Goal: Information Seeking & Learning: Learn about a topic

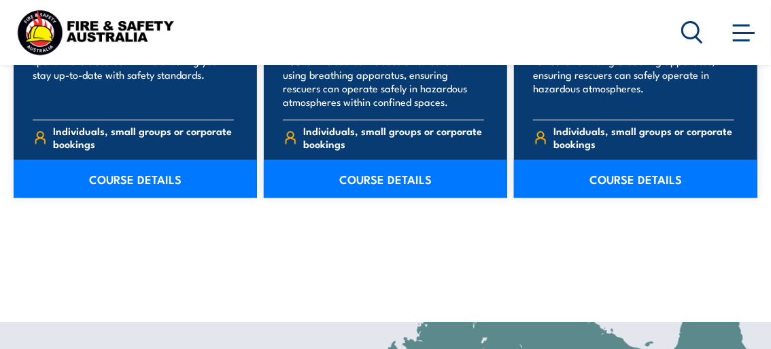
scroll to position [1495, 0]
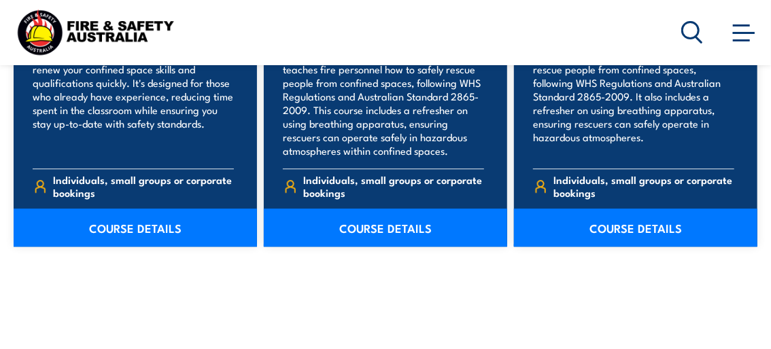
click at [122, 223] on link "COURSE DETAILS" at bounding box center [135, 228] width 243 height 38
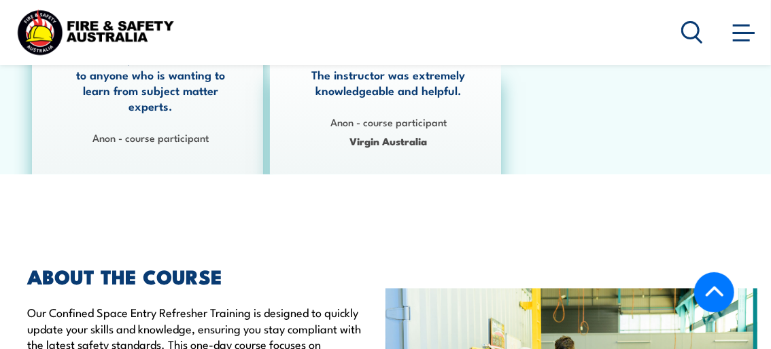
scroll to position [680, 0]
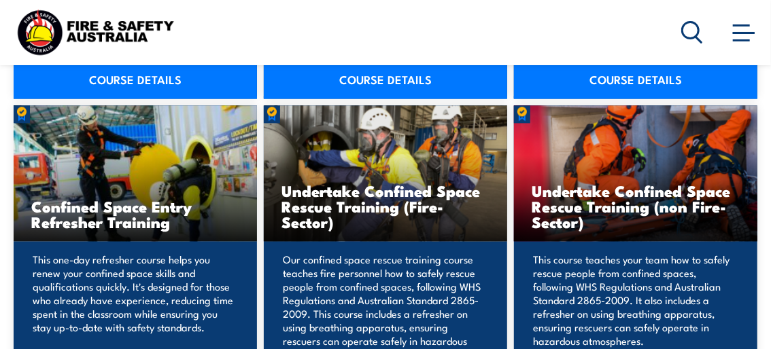
scroll to position [1427, 0]
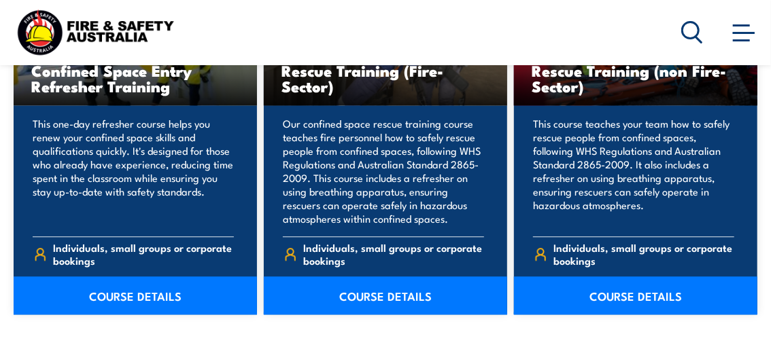
click at [617, 299] on link "COURSE DETAILS" at bounding box center [635, 296] width 243 height 38
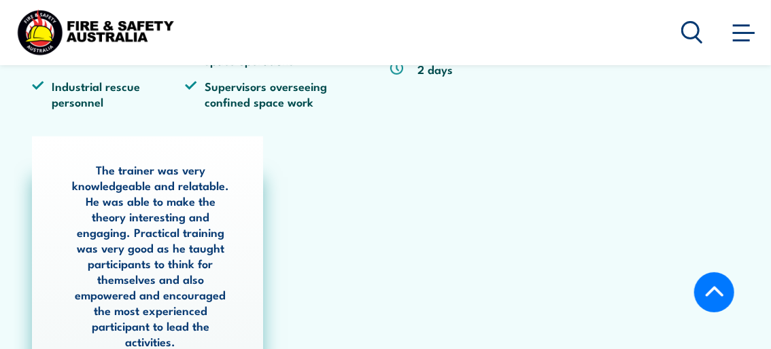
scroll to position [612, 0]
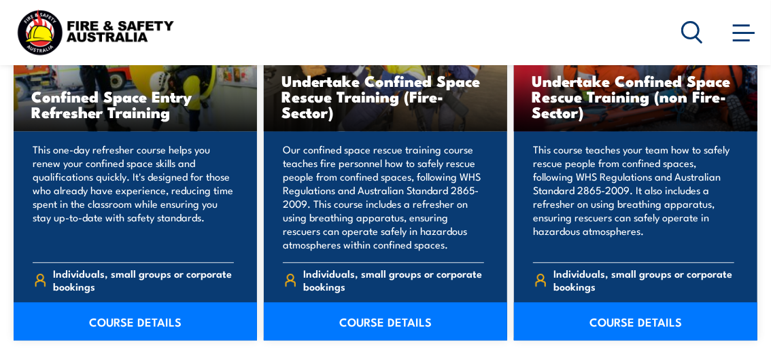
scroll to position [1427, 0]
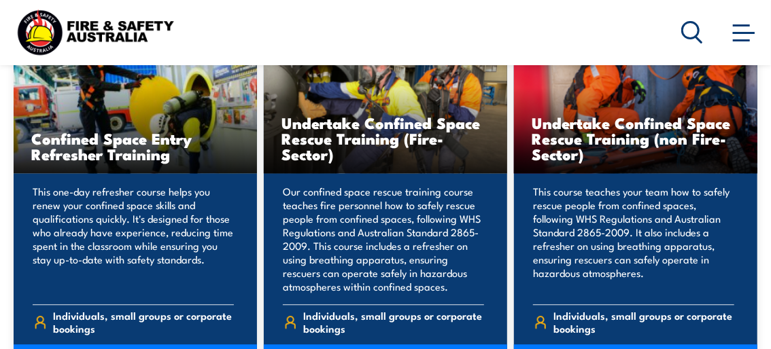
scroll to position [1495, 0]
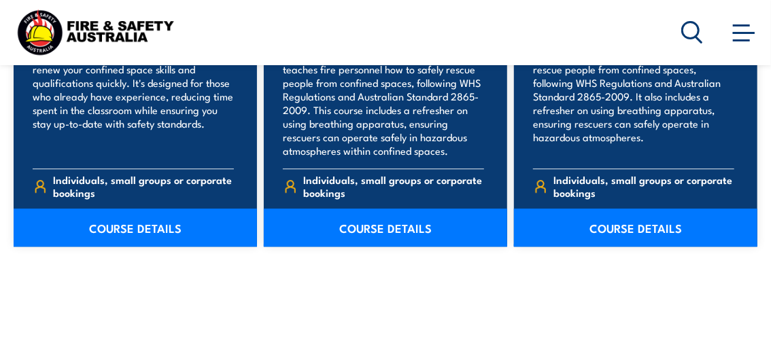
click at [605, 222] on link "COURSE DETAILS" at bounding box center [635, 228] width 243 height 38
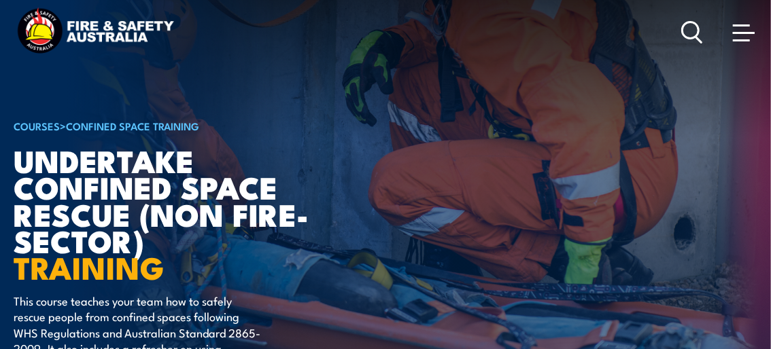
scroll to position [68, 0]
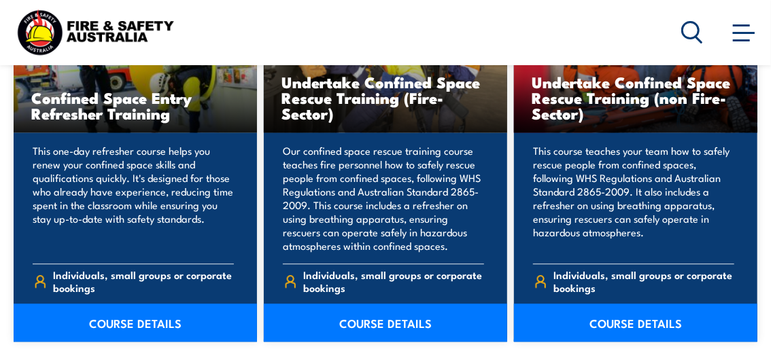
scroll to position [1427, 0]
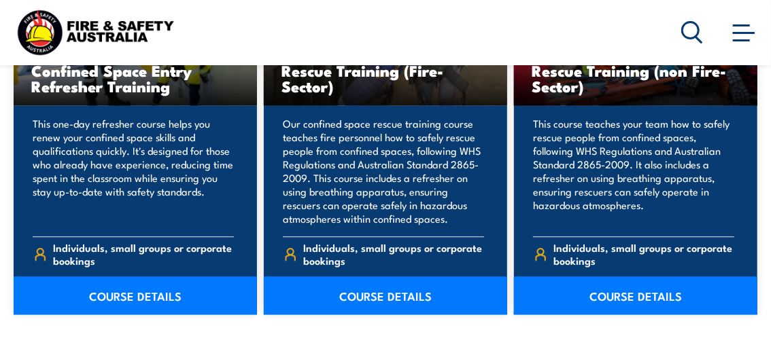
click at [122, 292] on link "COURSE DETAILS" at bounding box center [135, 296] width 243 height 38
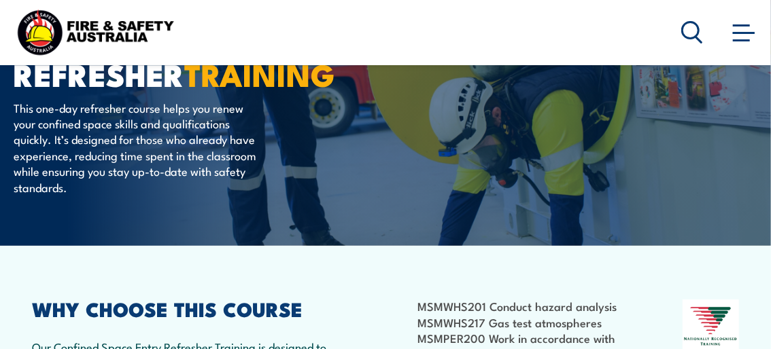
scroll to position [136, 0]
